Goal: Obtain resource: Obtain resource

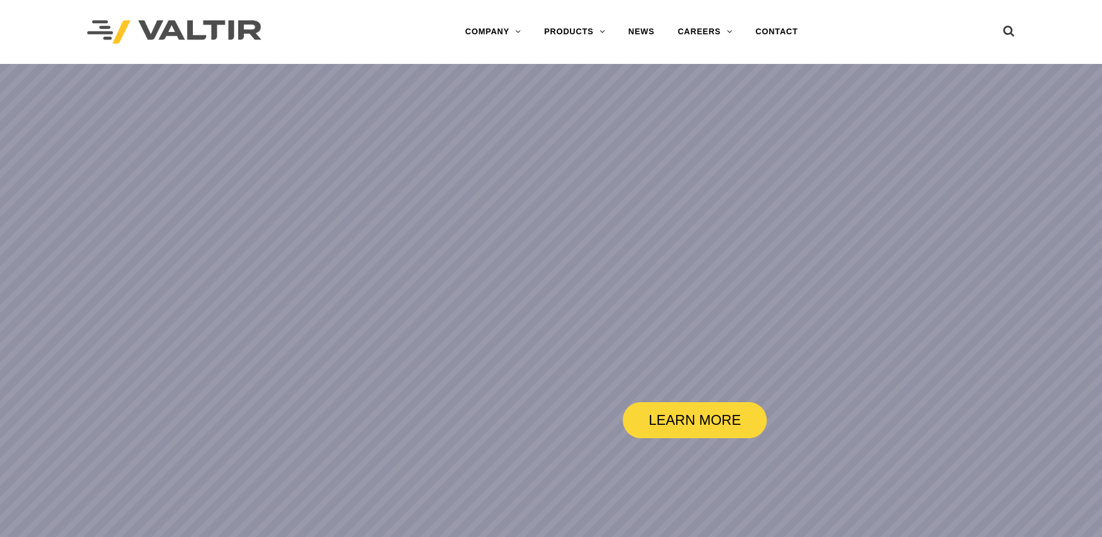
click at [581, 31] on link "PRODUCTS" at bounding box center [575, 31] width 84 height 23
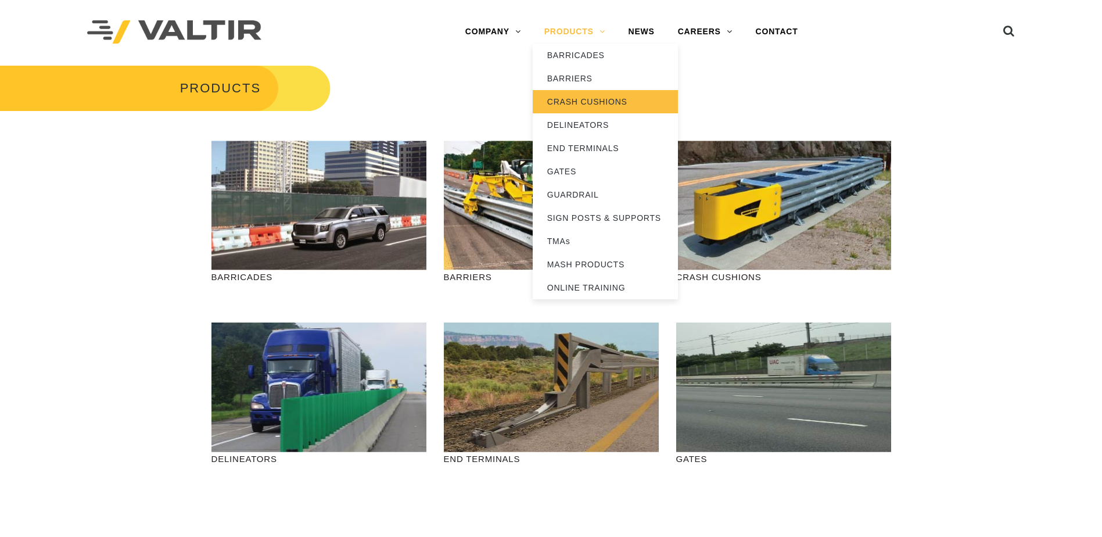
click at [561, 98] on link "CRASH CUSHIONS" at bounding box center [605, 101] width 145 height 23
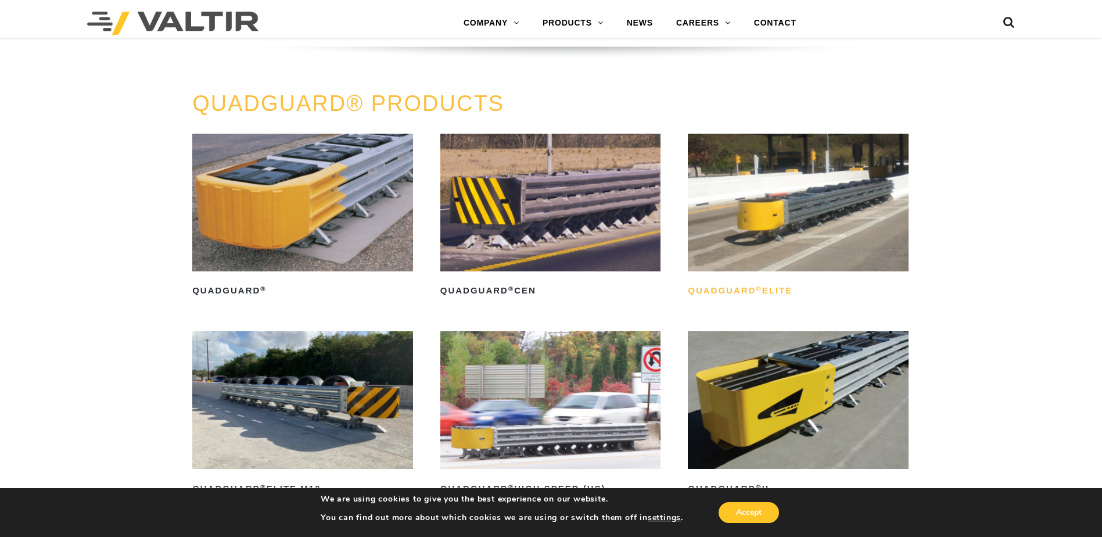
scroll to position [813, 0]
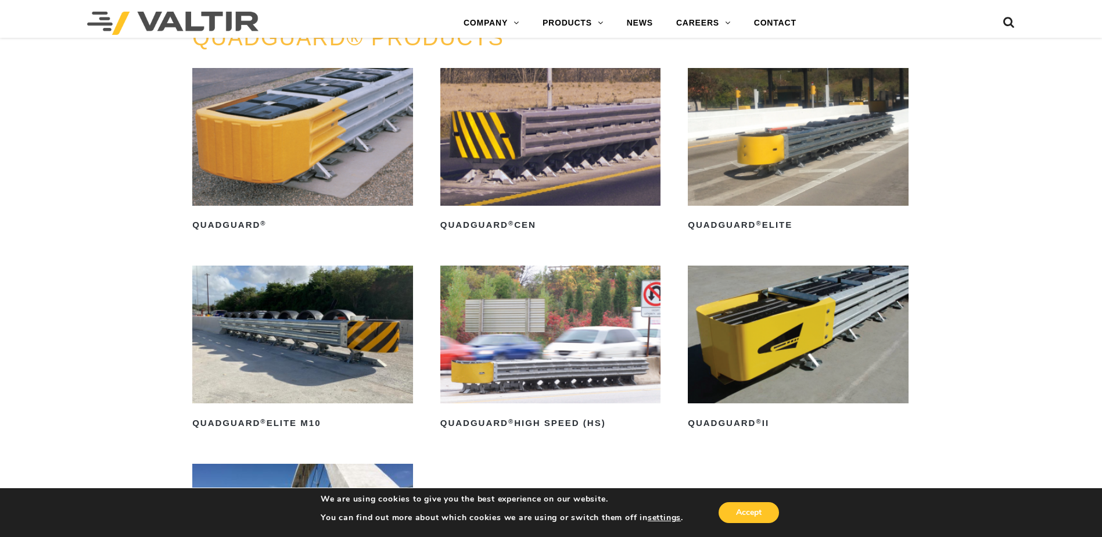
click at [775, 159] on img at bounding box center [798, 137] width 221 height 138
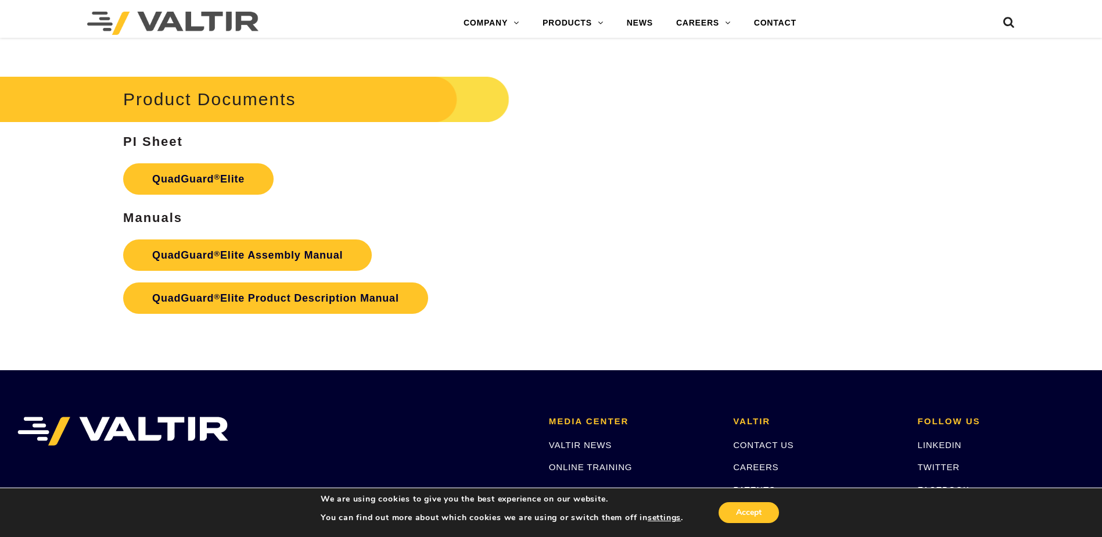
scroll to position [2091, 0]
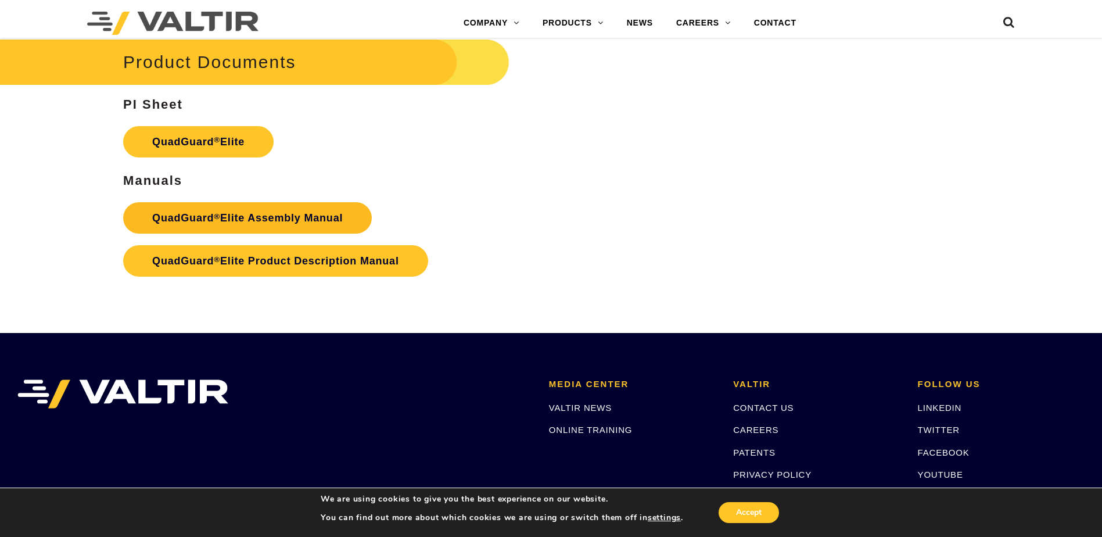
click at [238, 221] on link "QuadGuard ® Elite Assembly Manual" at bounding box center [247, 217] width 249 height 31
